Goal: Information Seeking & Learning: Learn about a topic

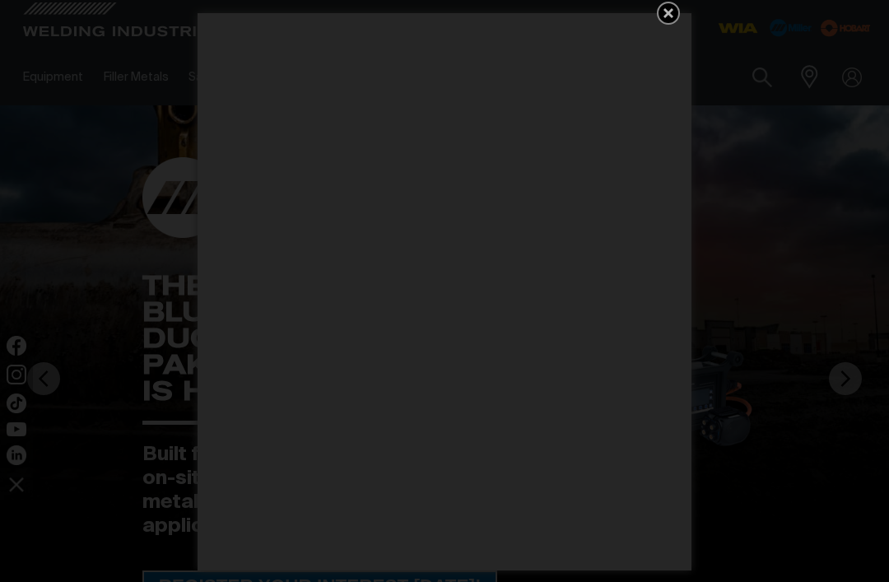
click at [75, 163] on div "Get 5 WIA Welding Guides Free!" at bounding box center [444, 291] width 889 height 582
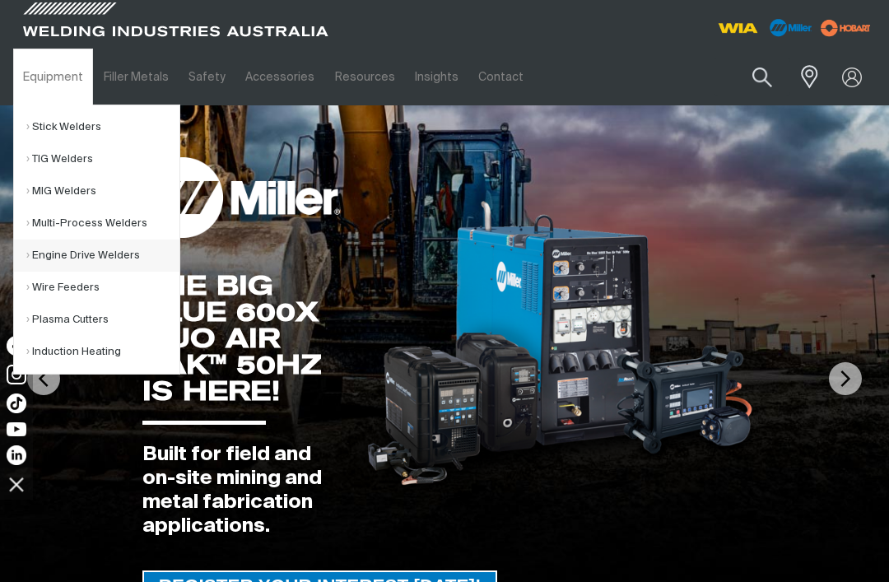
click at [53, 268] on link "Engine Drive Welders" at bounding box center [102, 255] width 153 height 32
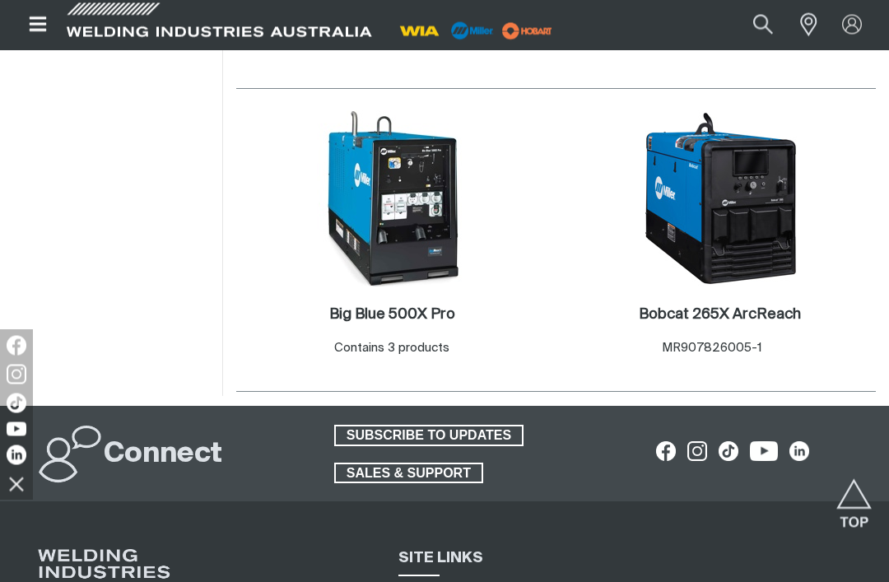
scroll to position [1511, 0]
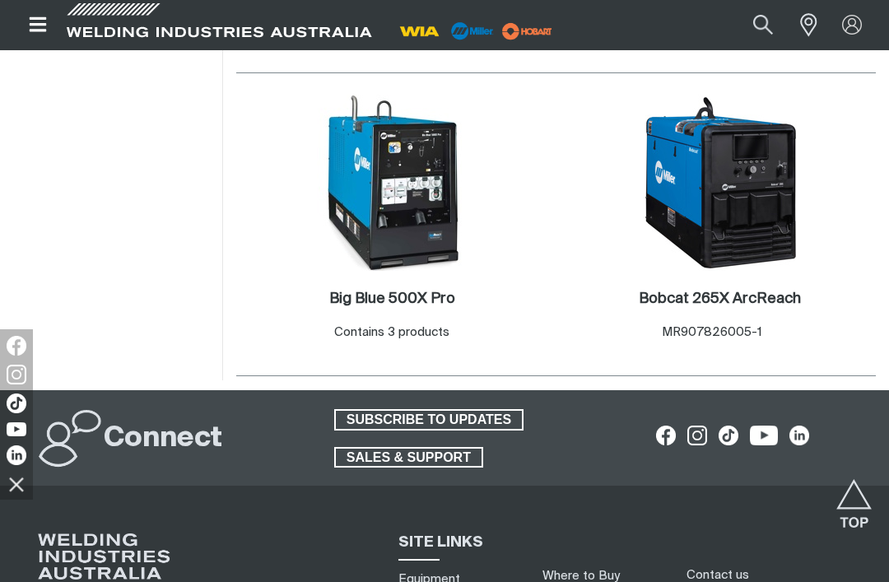
click at [752, 208] on img at bounding box center [720, 183] width 176 height 176
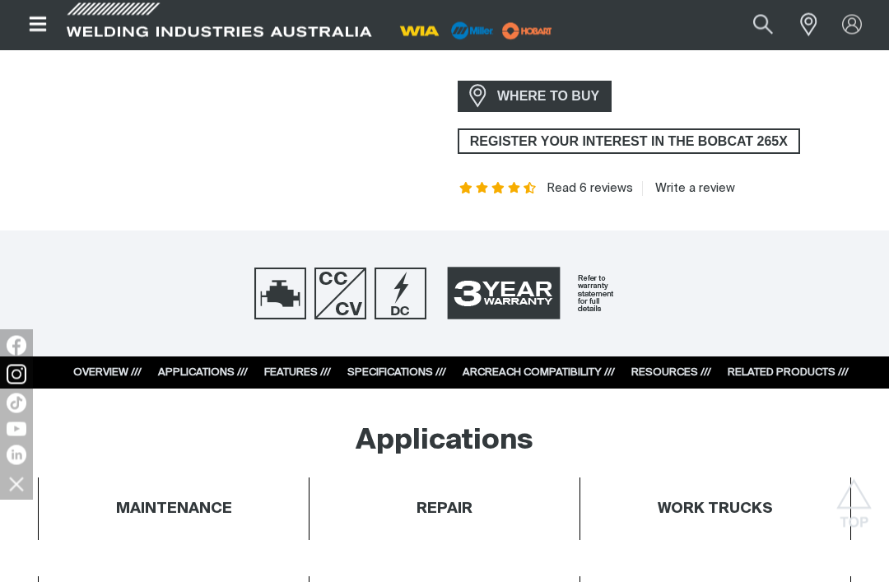
scroll to position [702, 0]
click at [786, 128] on span "REGISTER YOUR INTEREST IN THE BOBCAT 265X" at bounding box center [628, 141] width 339 height 26
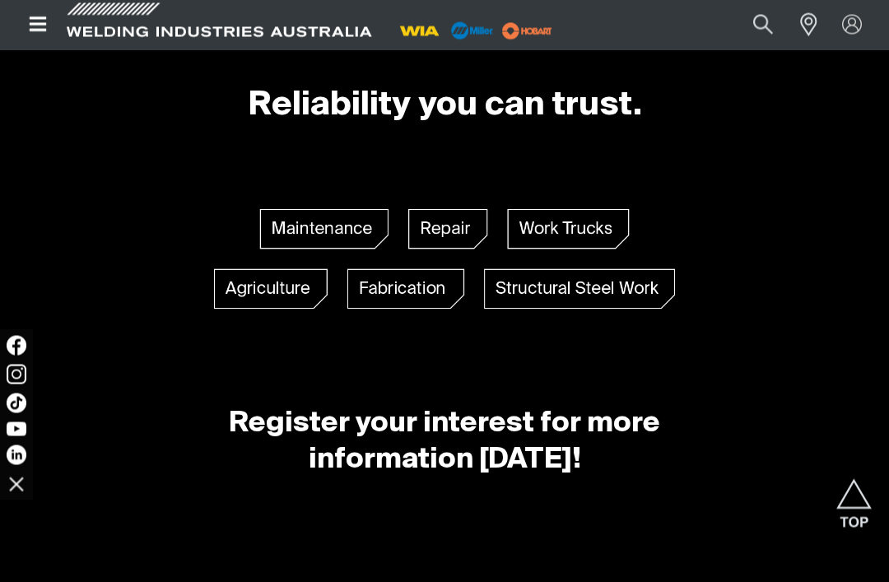
scroll to position [1415, 0]
click at [392, 296] on img at bounding box center [444, 259] width 461 height 100
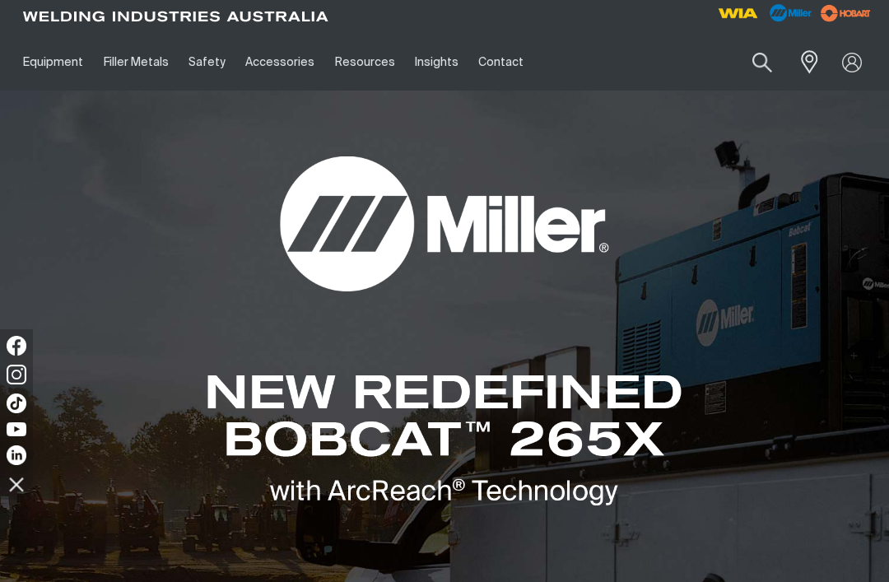
scroll to position [0, 0]
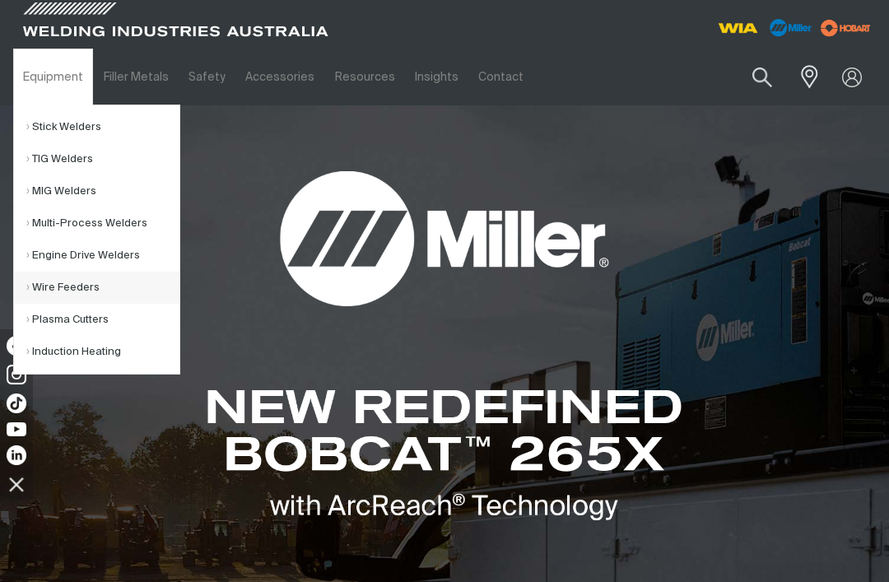
click at [54, 291] on link "Wire Feeders" at bounding box center [102, 288] width 153 height 32
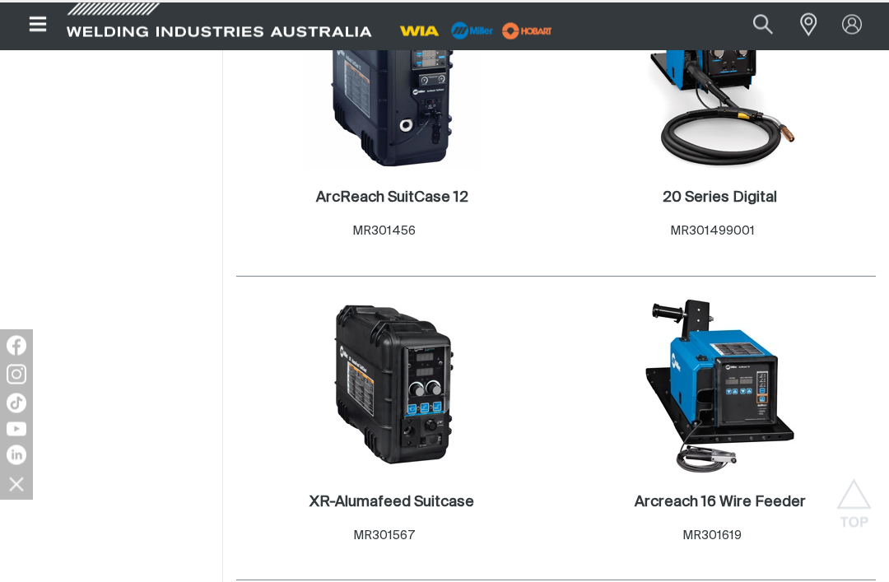
scroll to position [1271, 0]
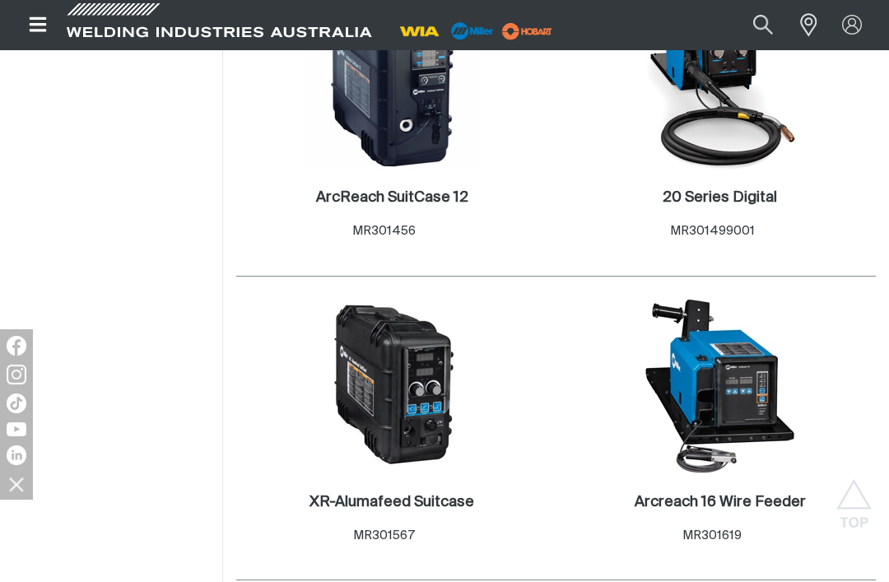
click at [371, 190] on h2 "ArcReach SuitCase 12 ." at bounding box center [392, 197] width 152 height 15
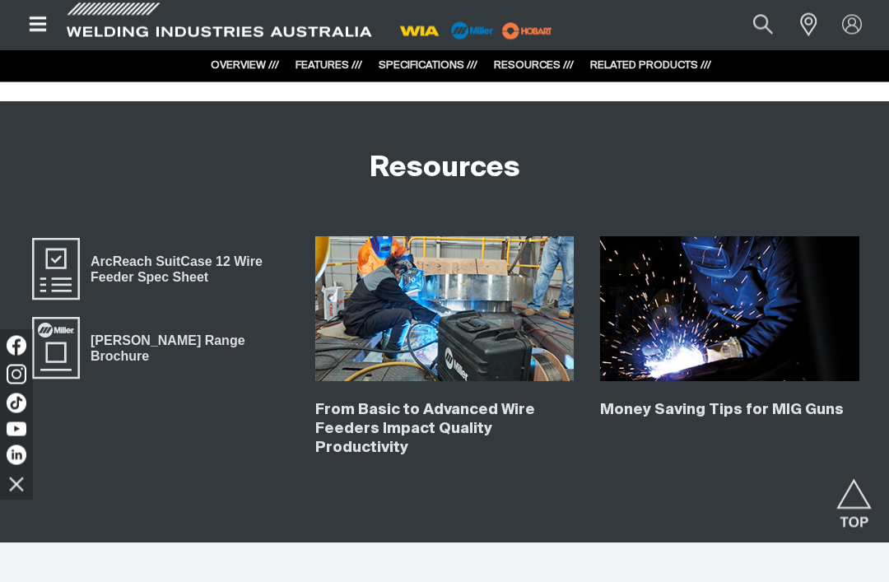
scroll to position [3795, 0]
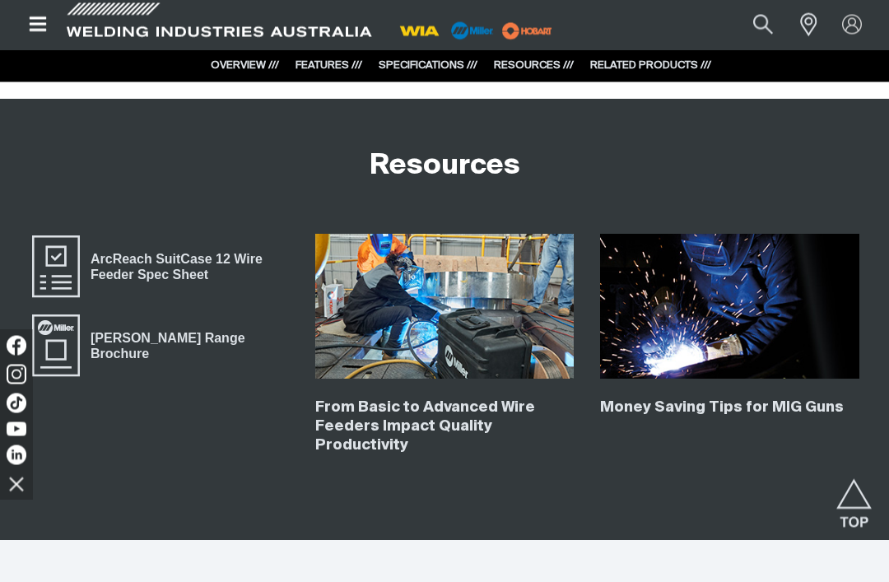
click at [57, 258] on span "ArcReach SuitCase 12 Wire Feeder Spec Sheet" at bounding box center [56, 267] width 53 height 66
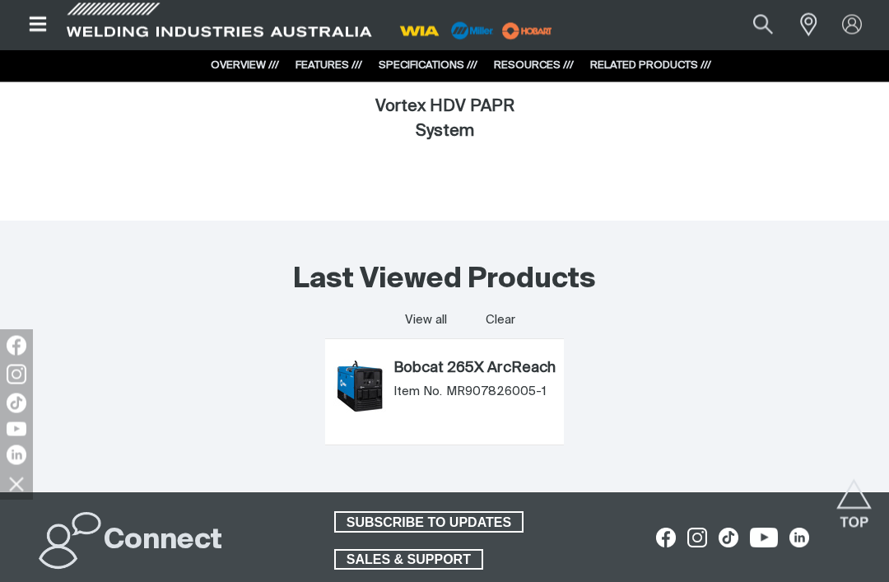
scroll to position [4837, 0]
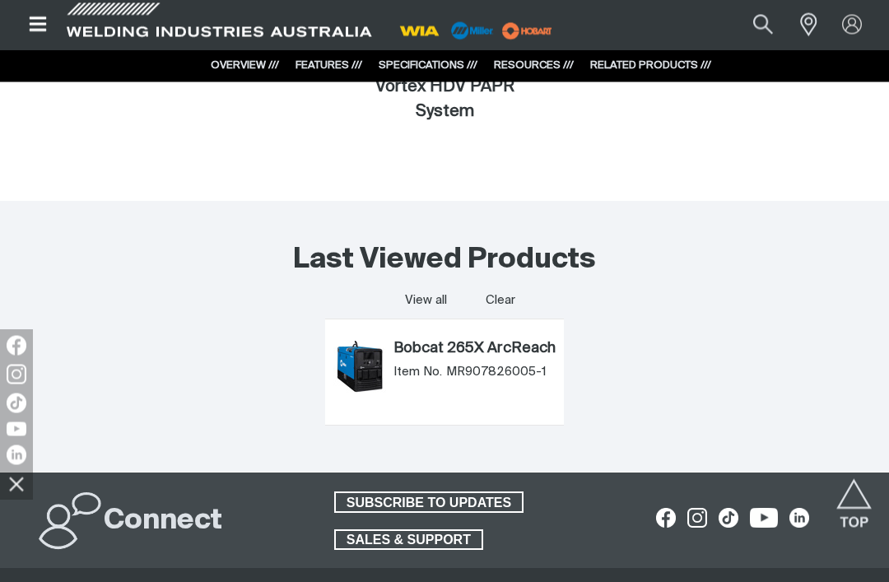
click at [498, 379] on span "MR907826005-1" at bounding box center [496, 372] width 100 height 16
click at [515, 346] on link "Bobcat 265X ArcReach" at bounding box center [474, 350] width 162 height 18
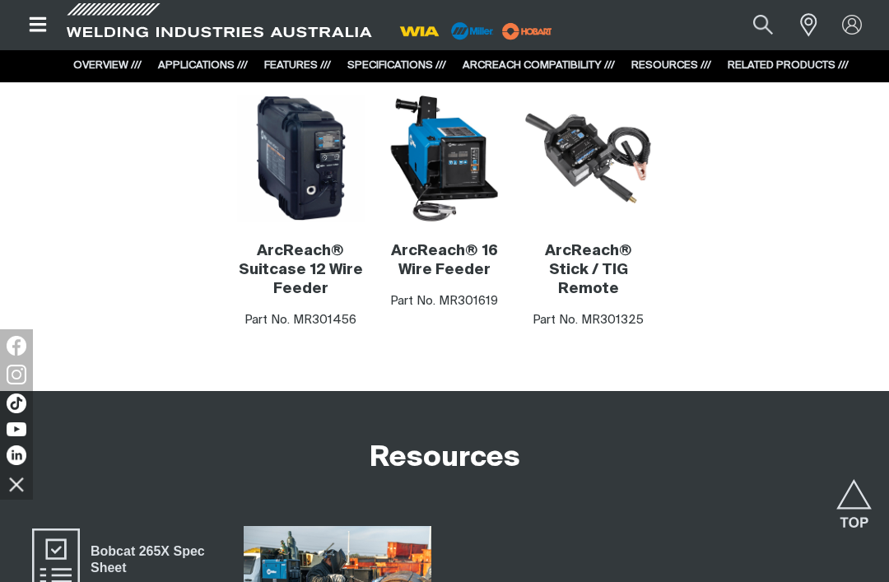
scroll to position [7610, 0]
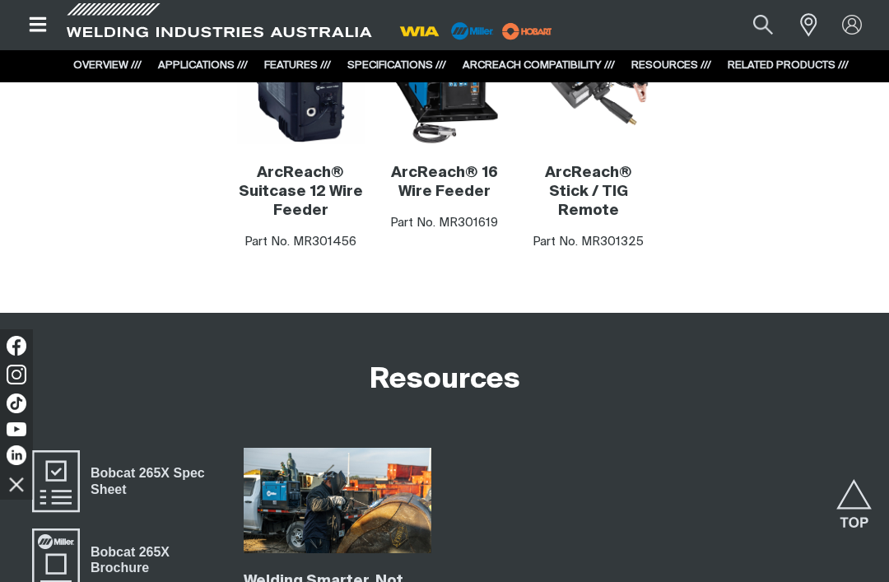
click at [126, 541] on span "Bobcat 265X Brochure" at bounding box center [148, 559] width 137 height 37
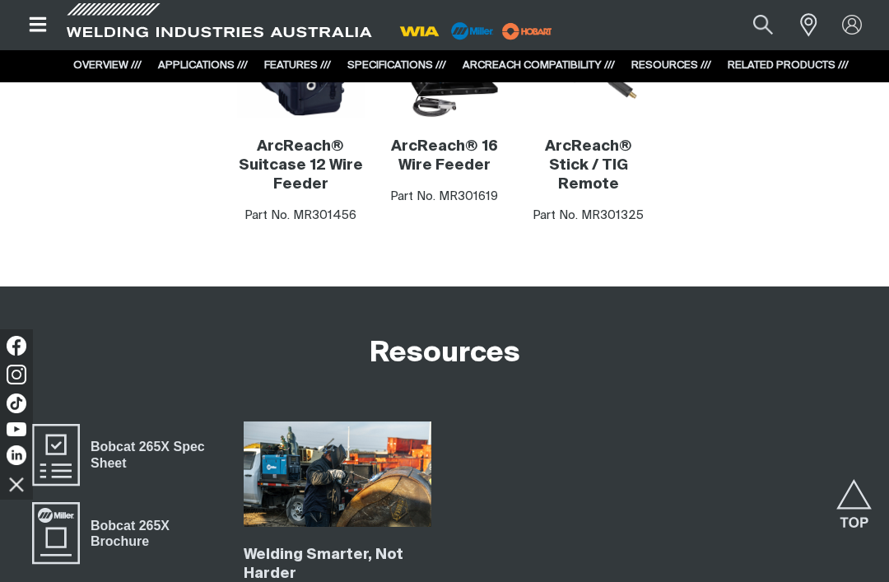
click at [109, 436] on span "Bobcat 265X Spec Sheet" at bounding box center [148, 454] width 137 height 37
click at [77, 500] on span "Bobcat 265X Brochure" at bounding box center [56, 533] width 53 height 66
